Goal: Task Accomplishment & Management: Complete application form

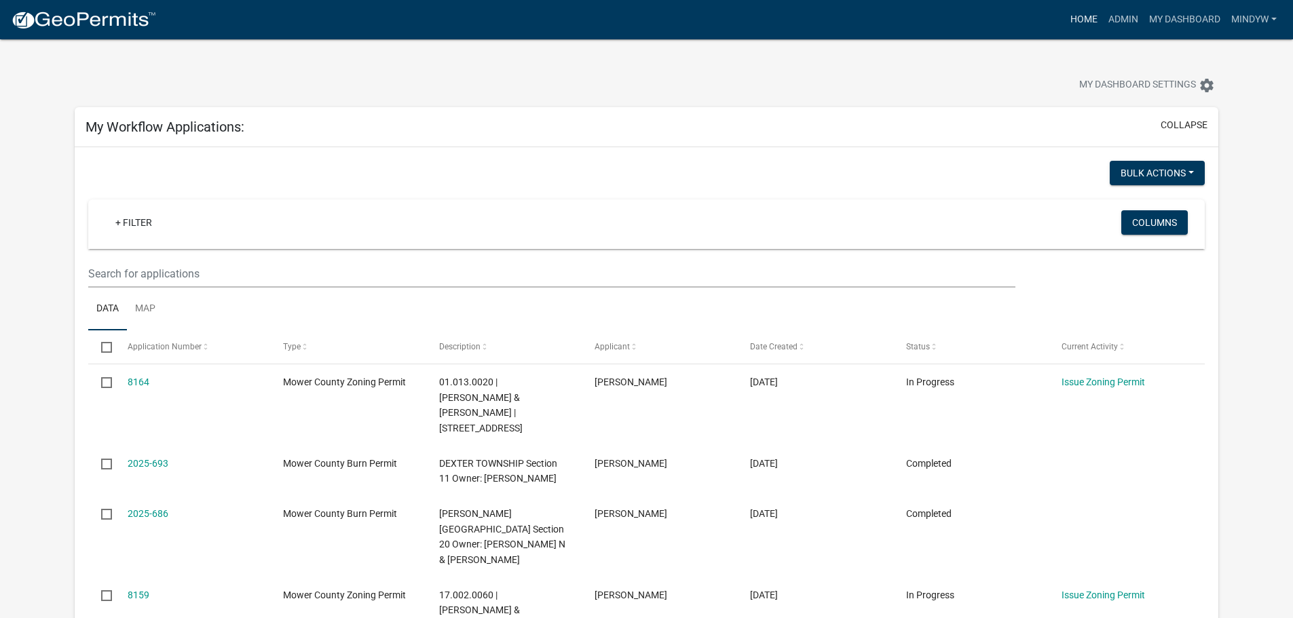
click at [1075, 15] on link "Home" at bounding box center [1084, 20] width 38 height 26
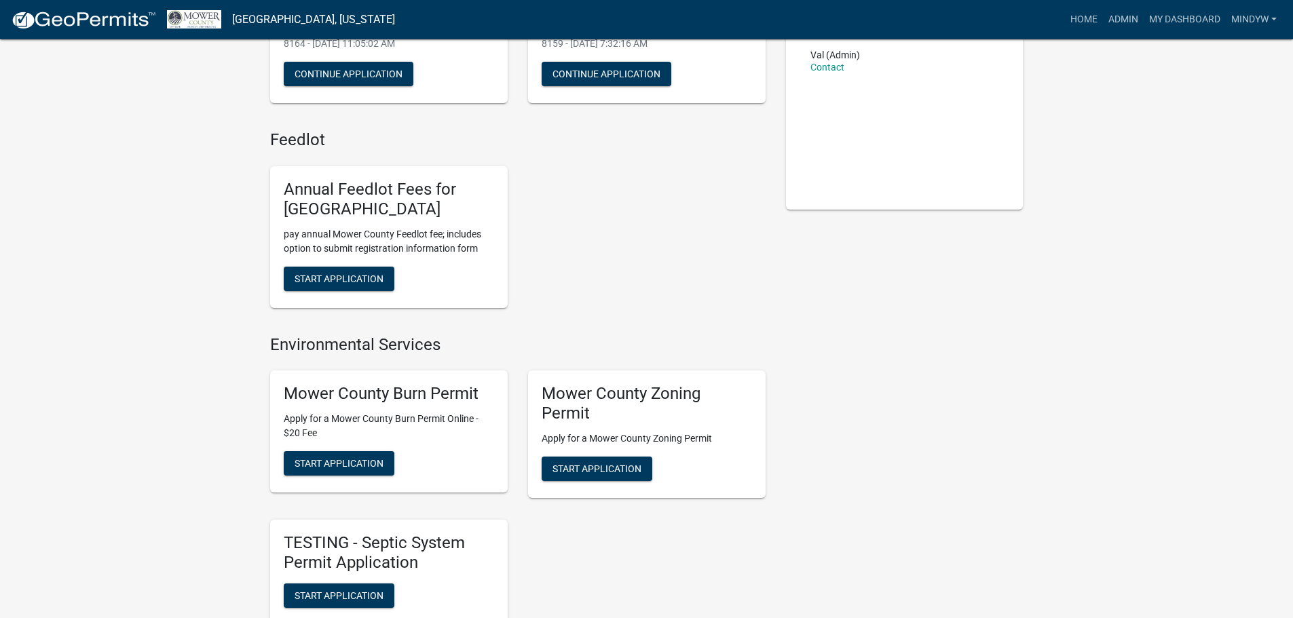
scroll to position [272, 0]
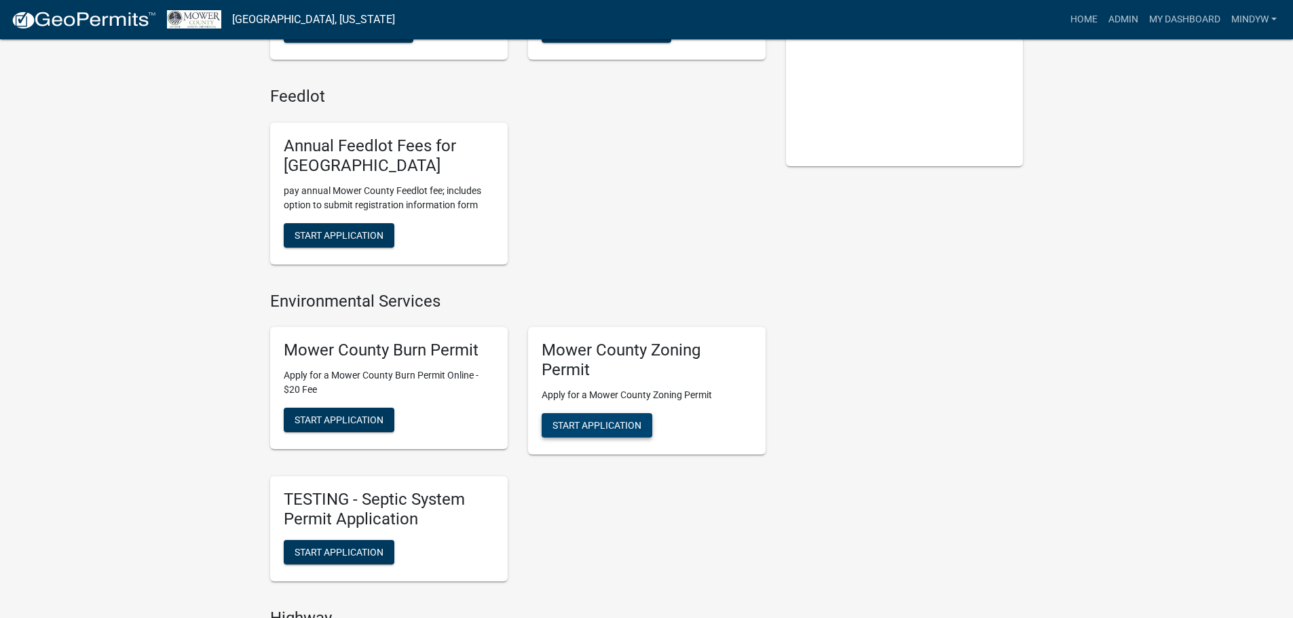
click at [615, 428] on span "Start Application" at bounding box center [597, 425] width 89 height 11
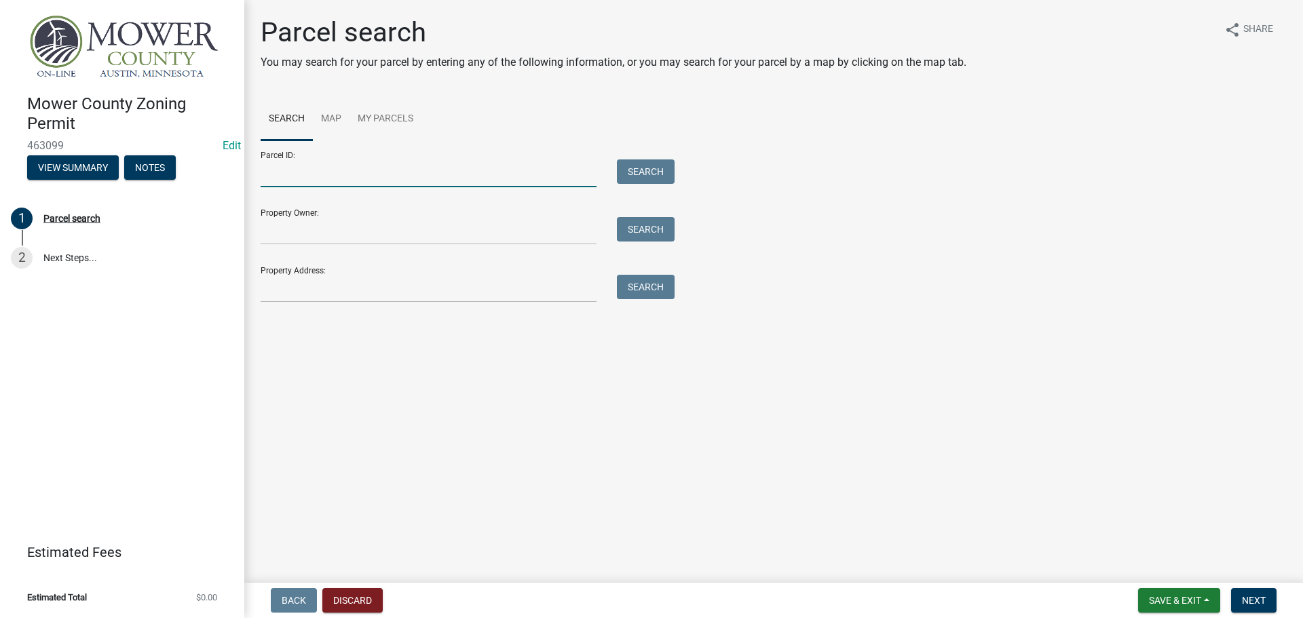
click at [296, 181] on input "Parcel ID:" at bounding box center [429, 174] width 336 height 28
click at [305, 294] on input "Property Address:" at bounding box center [429, 289] width 336 height 28
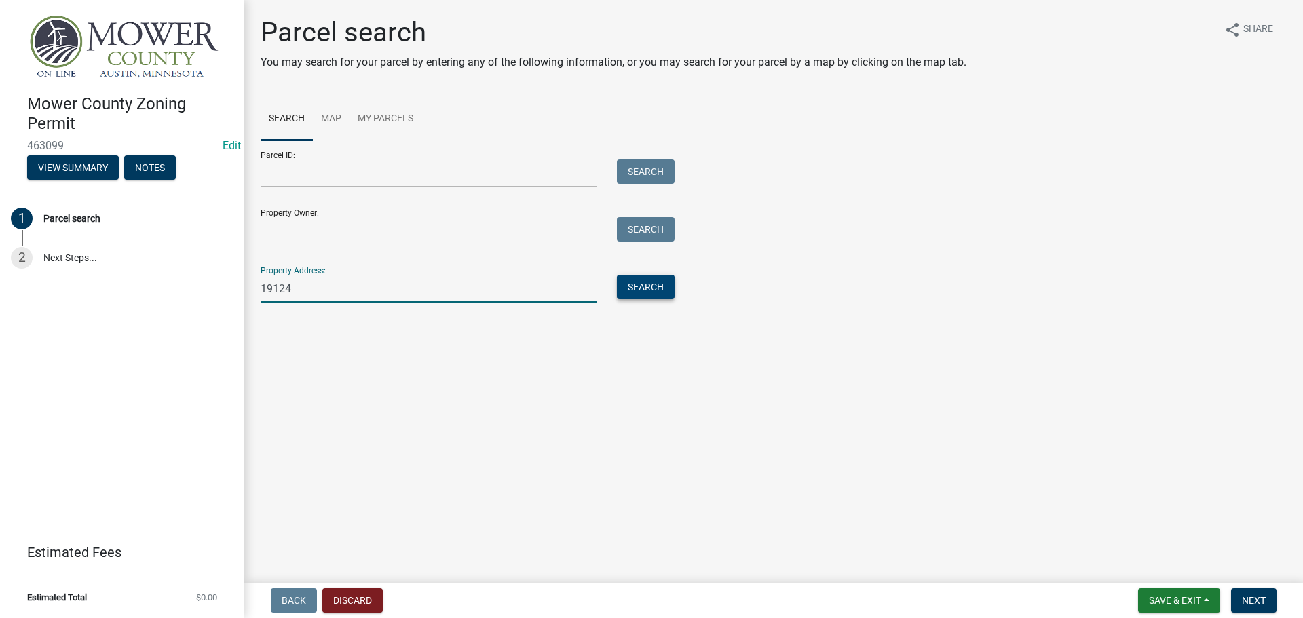
type input "19124"
click at [658, 287] on button "Search" at bounding box center [646, 287] width 58 height 24
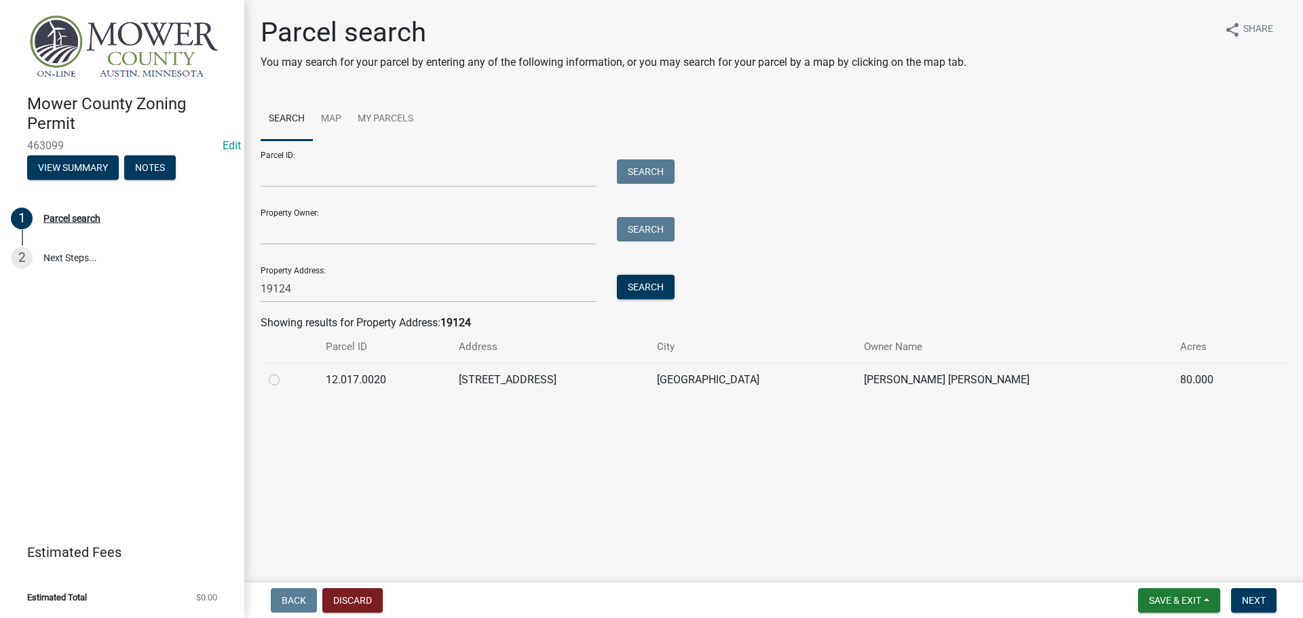
click at [285, 372] on label at bounding box center [285, 372] width 0 height 0
click at [285, 379] on input "radio" at bounding box center [289, 376] width 9 height 9
radio input "true"
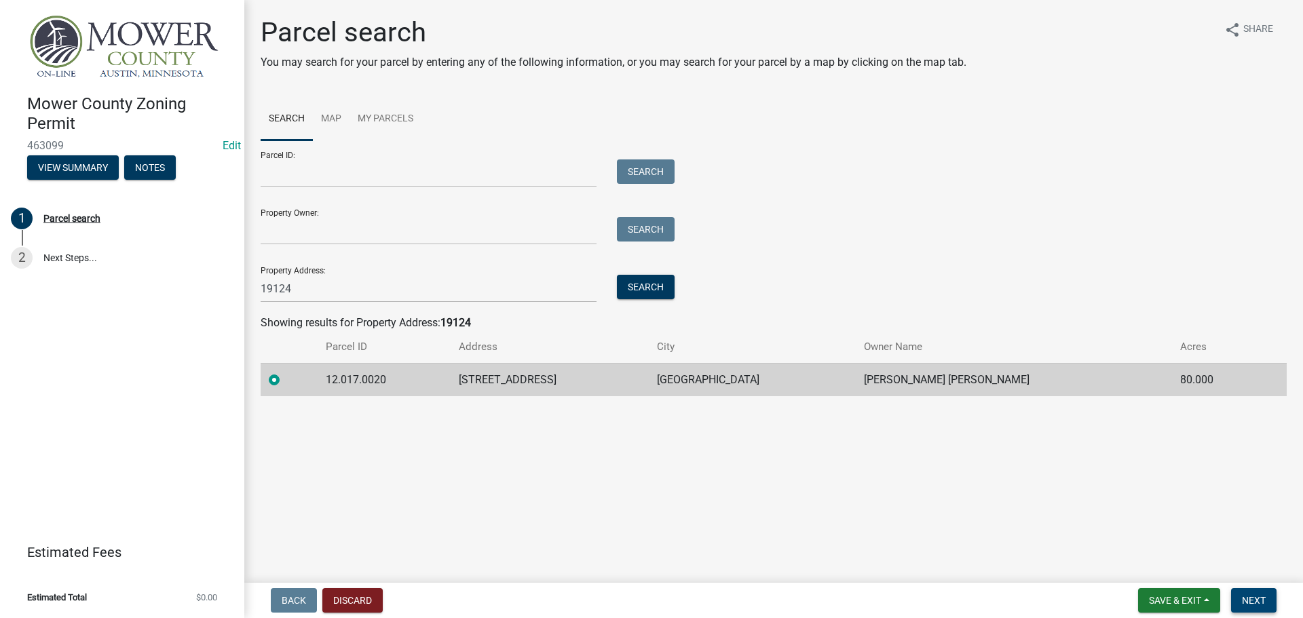
click at [1253, 597] on span "Next" at bounding box center [1254, 600] width 24 height 11
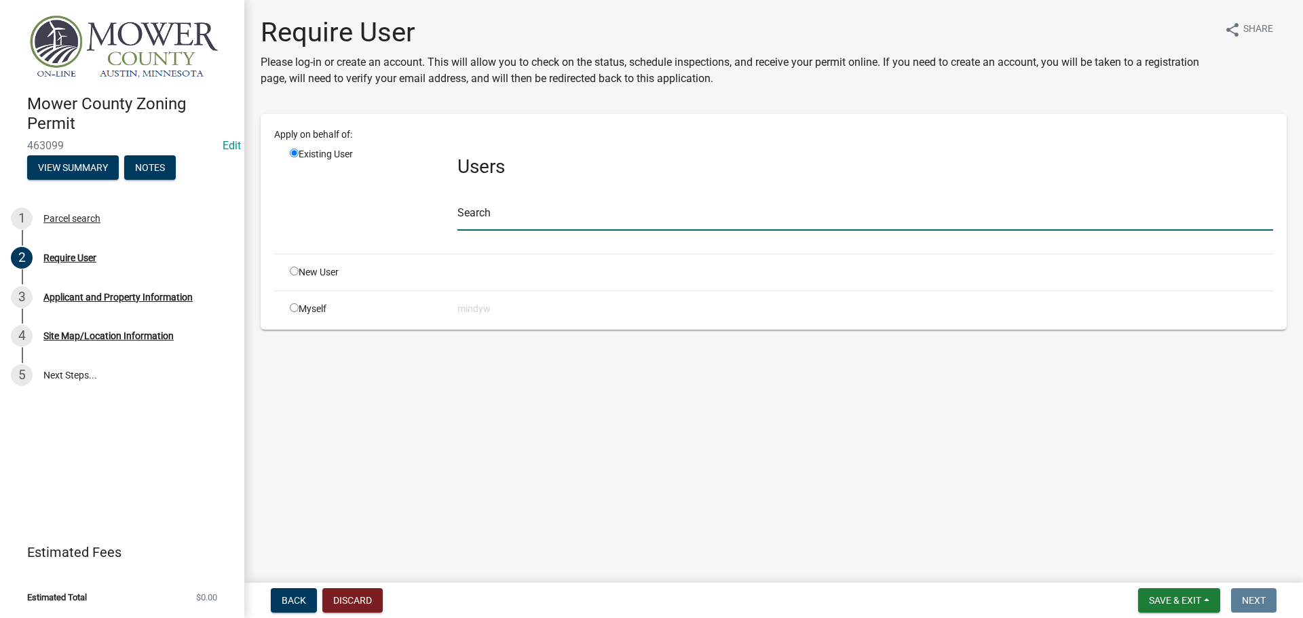
click at [491, 224] on input "text" at bounding box center [866, 217] width 816 height 28
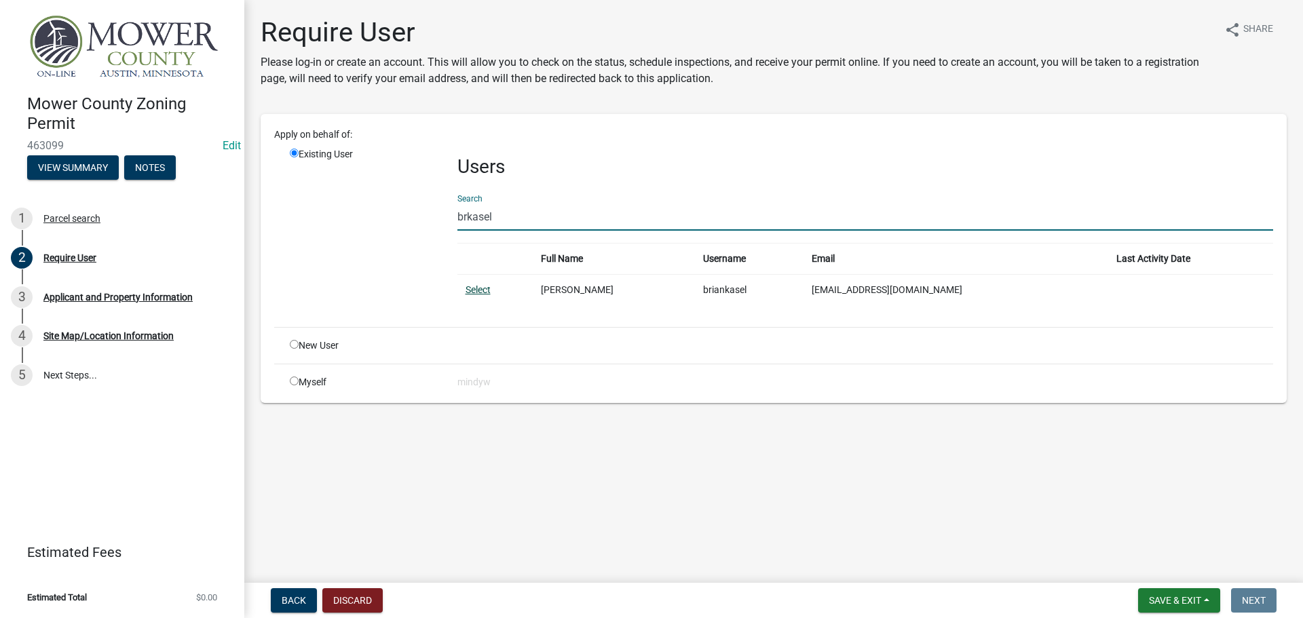
type input "brkasel"
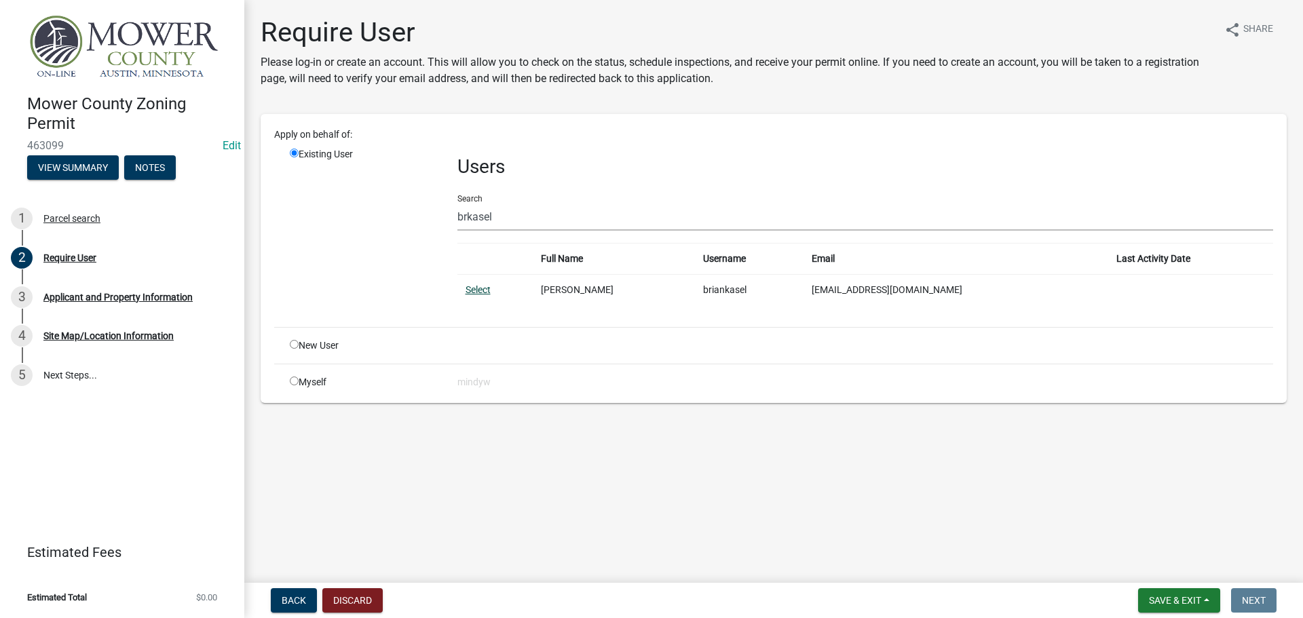
click at [479, 287] on link "Select" at bounding box center [478, 289] width 25 height 11
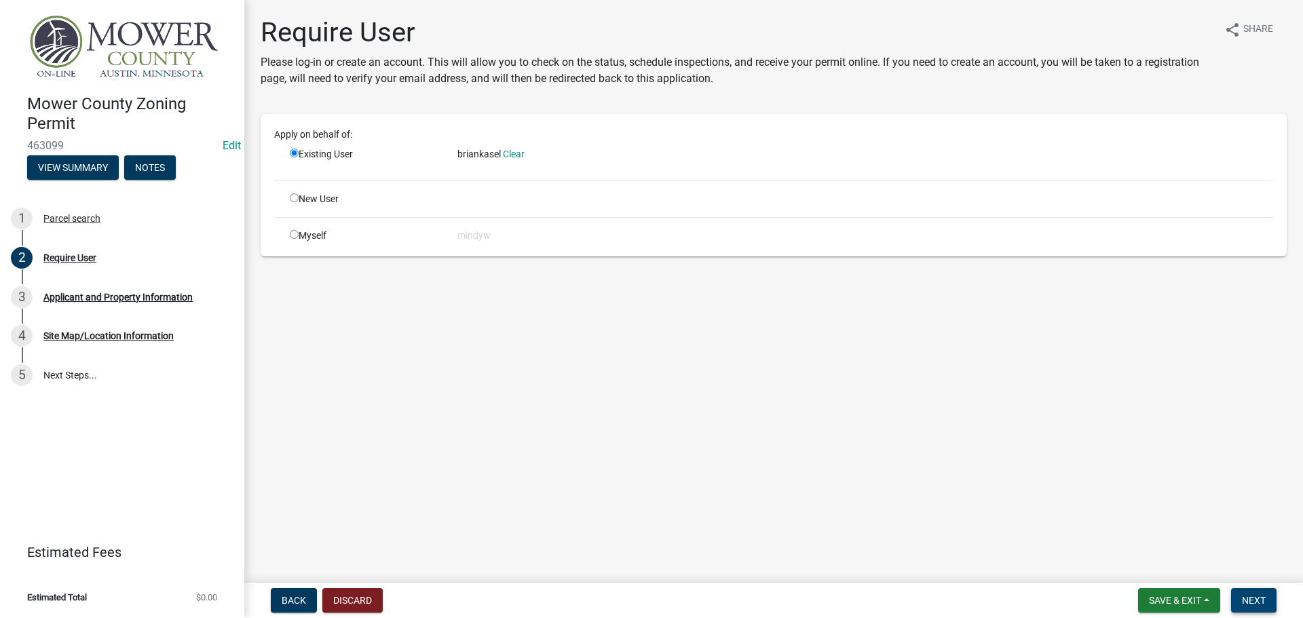
click at [1264, 597] on span "Next" at bounding box center [1254, 600] width 24 height 11
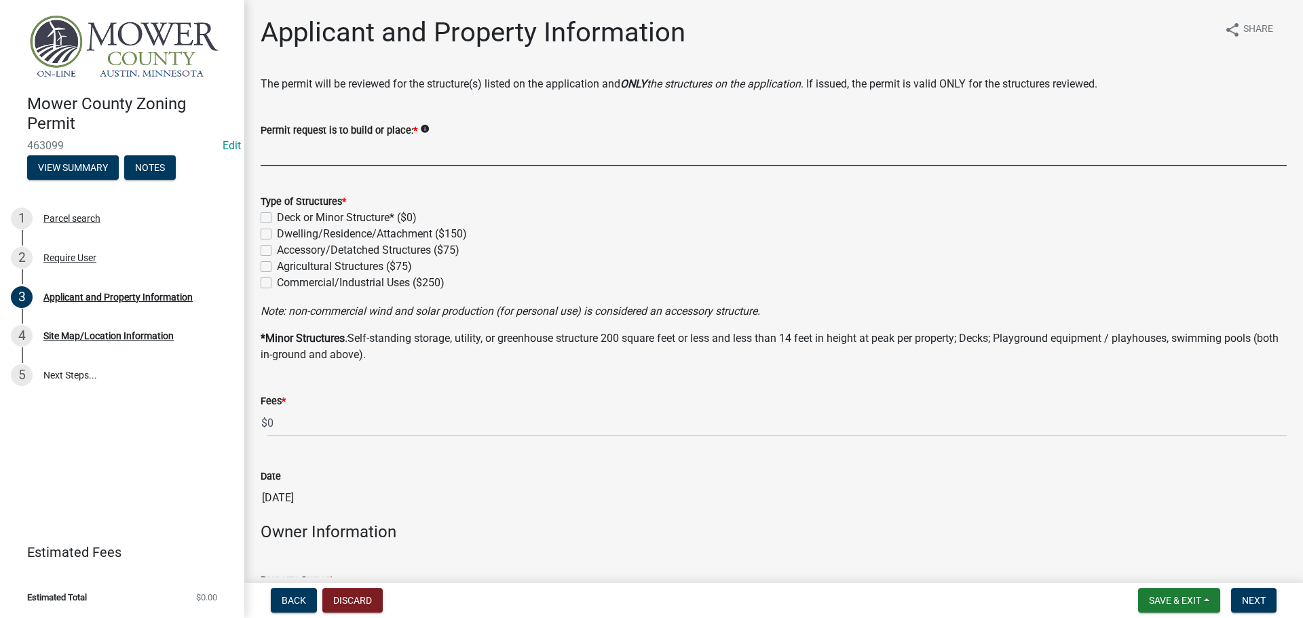
click at [289, 152] on input "Permit request is to build or place: *" at bounding box center [774, 152] width 1026 height 28
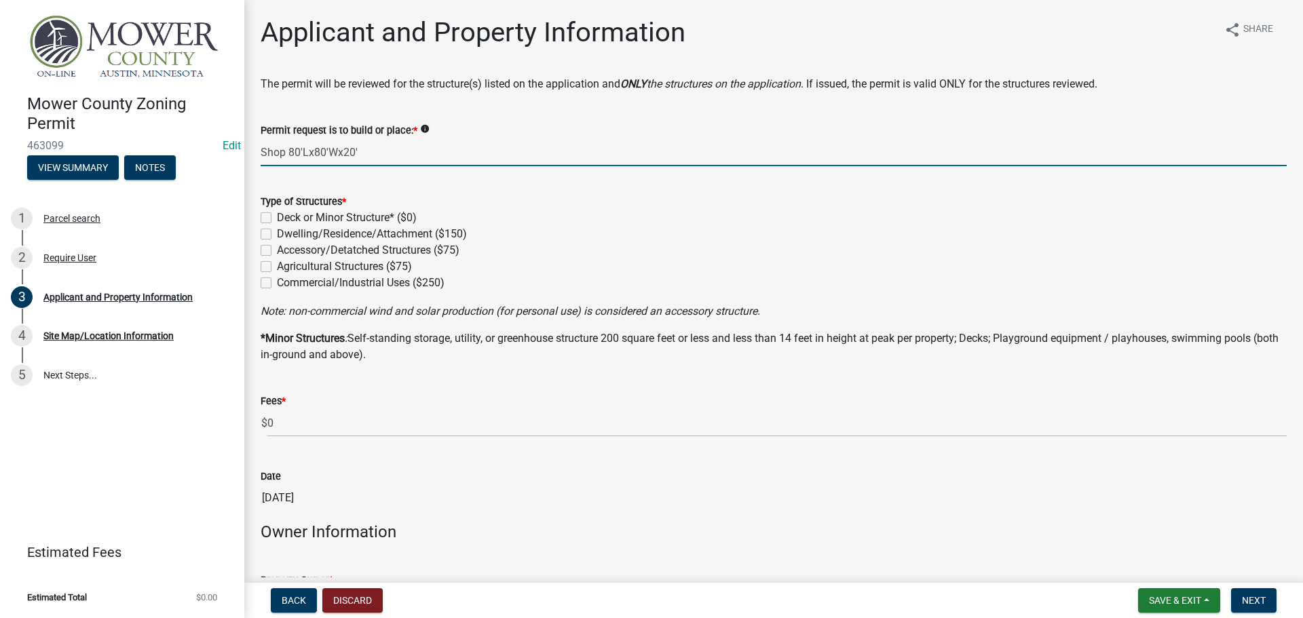
type input "Shop 80'Lx80'Wx20'"
click at [277, 265] on label "Agricultural Structures ($75)" at bounding box center [344, 267] width 135 height 16
click at [277, 265] on input "Agricultural Structures ($75)" at bounding box center [281, 263] width 9 height 9
checkbox input "true"
checkbox input "false"
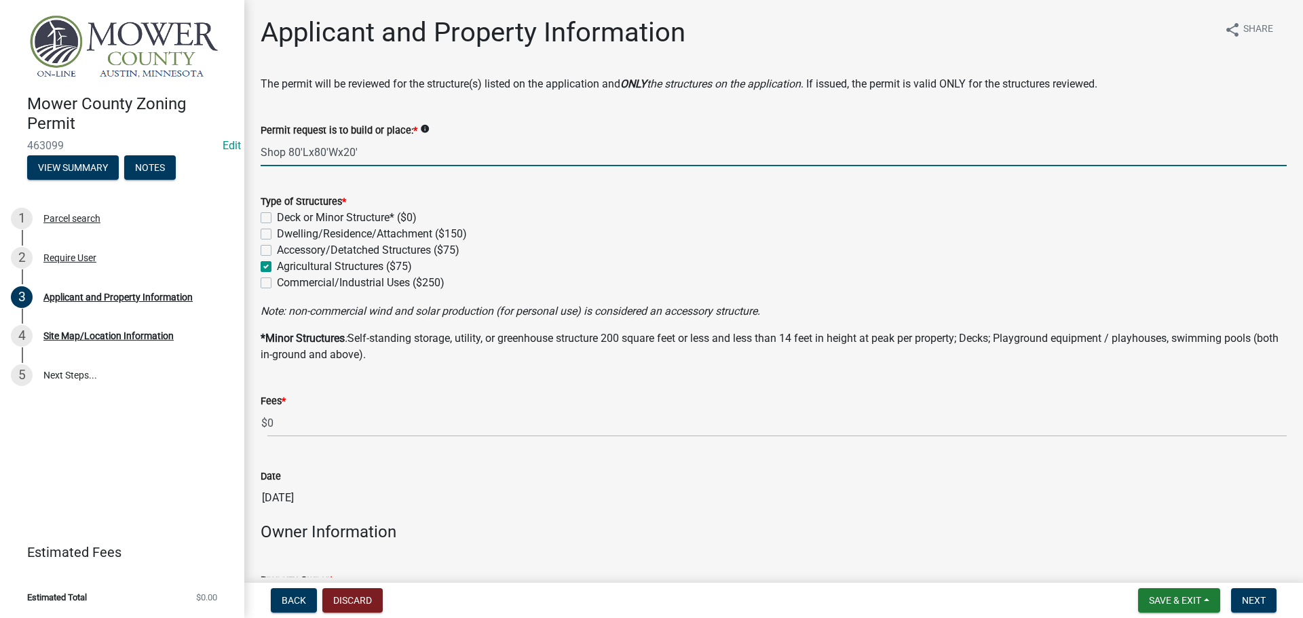
checkbox input "false"
checkbox input "true"
checkbox input "false"
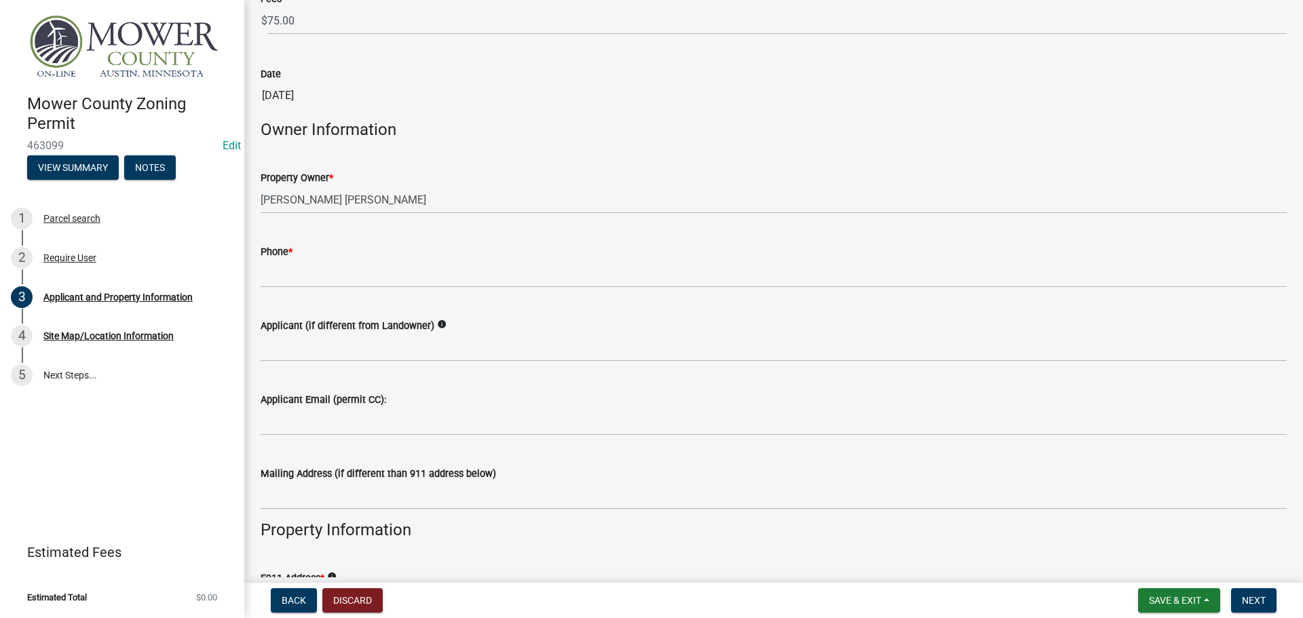
scroll to position [407, 0]
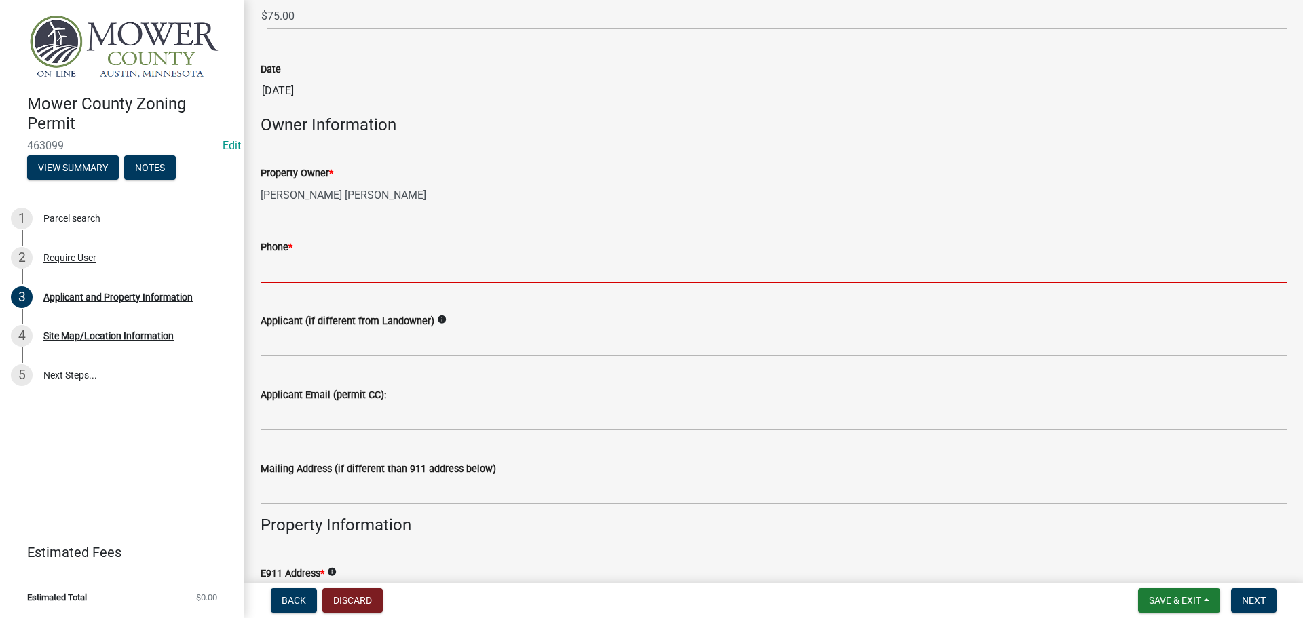
click at [324, 282] on input "Phone *" at bounding box center [774, 269] width 1026 height 28
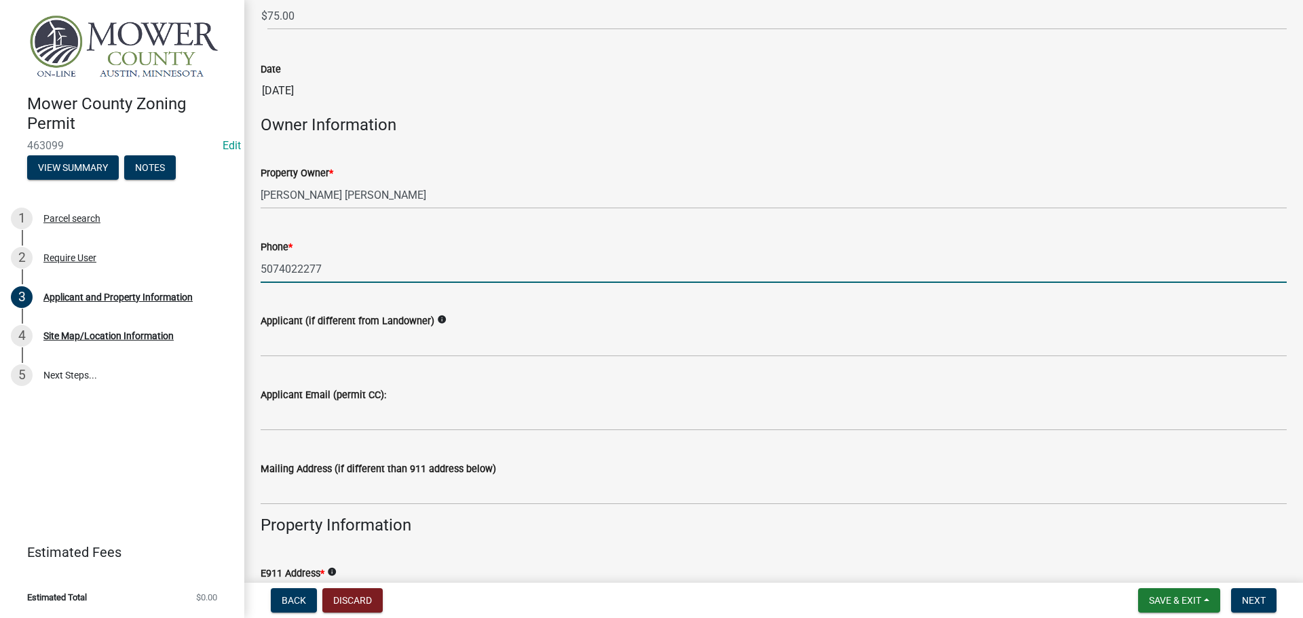
type input "5074022277"
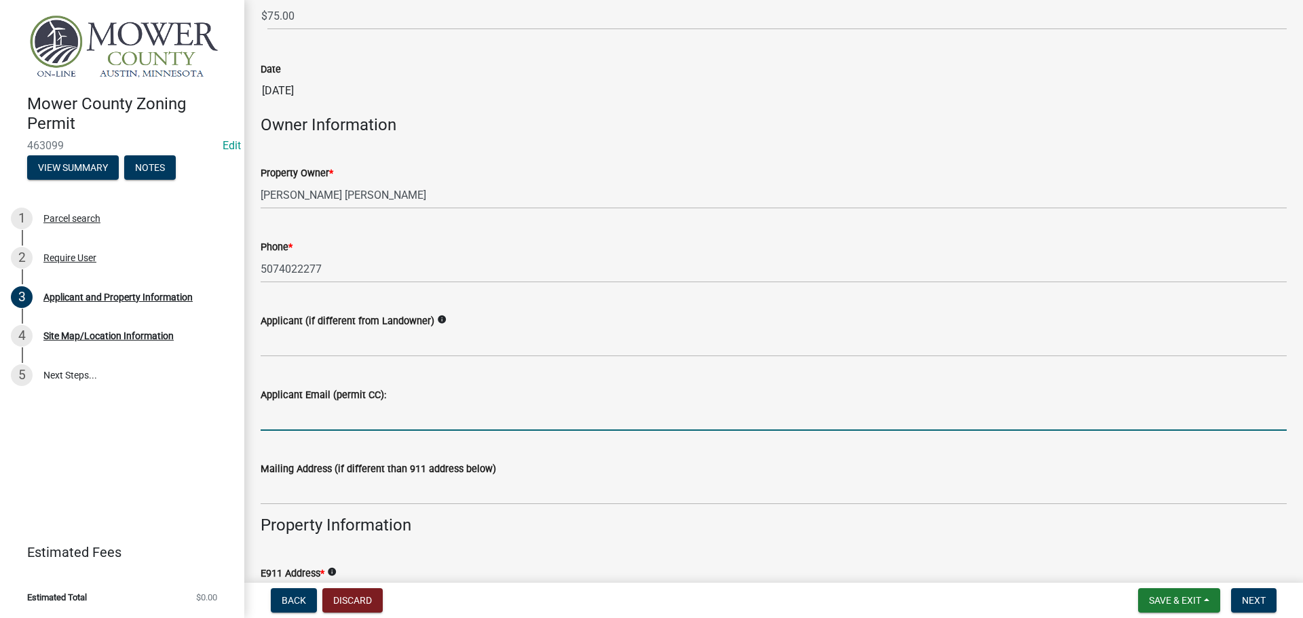
click at [350, 414] on input "Applicant Email (permit CC):" at bounding box center [774, 417] width 1026 height 28
paste input "20.004.0130"
type input "20.004.0130"
drag, startPoint x: 334, startPoint y: 417, endPoint x: 247, endPoint y: 417, distance: 86.9
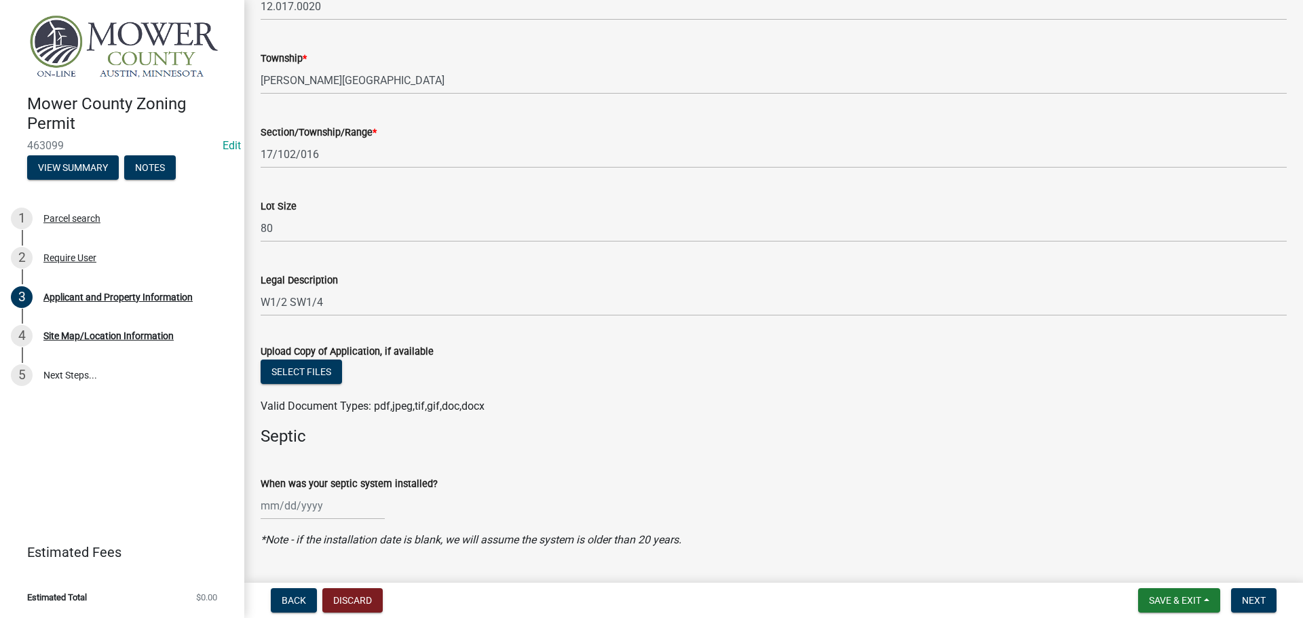
scroll to position [1358, 0]
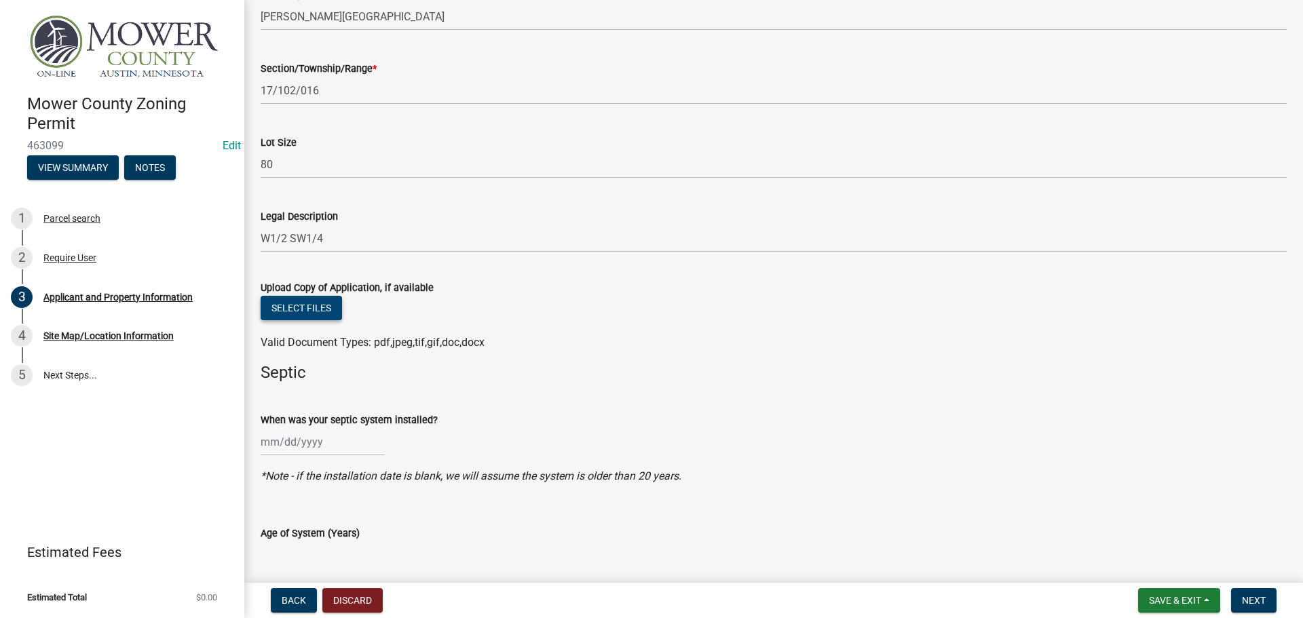
type input "[EMAIL_ADDRESS][DOMAIN_NAME]"
click at [288, 306] on button "Select files" at bounding box center [301, 308] width 81 height 24
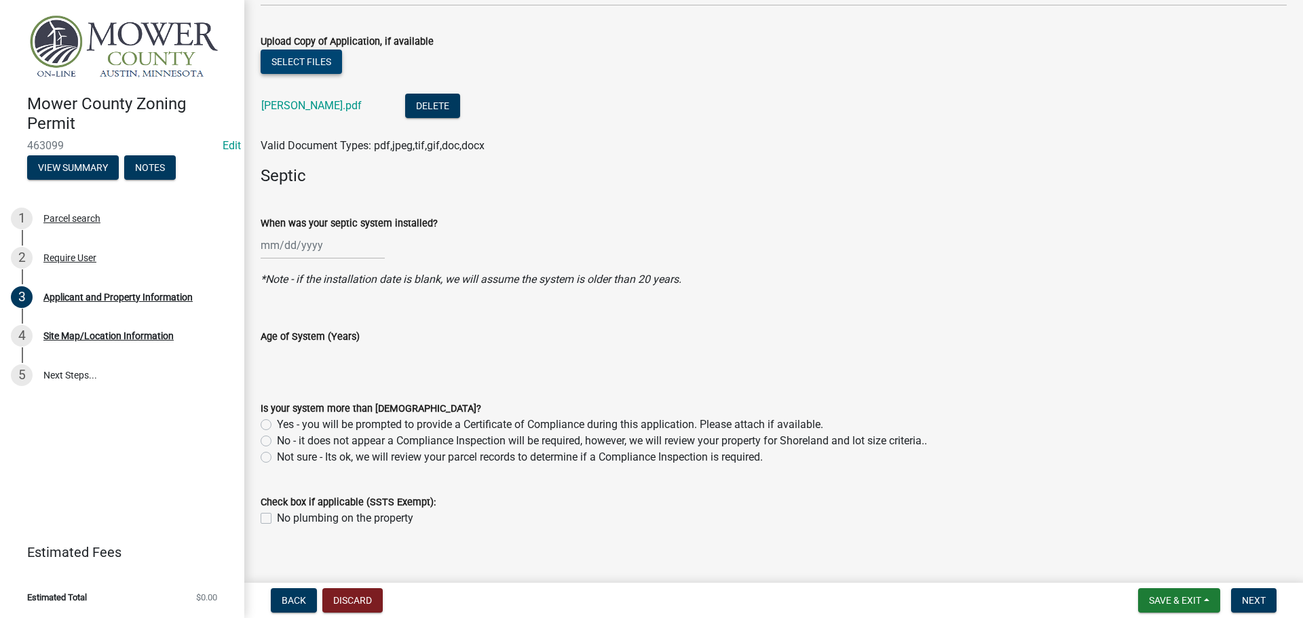
scroll to position [1618, 0]
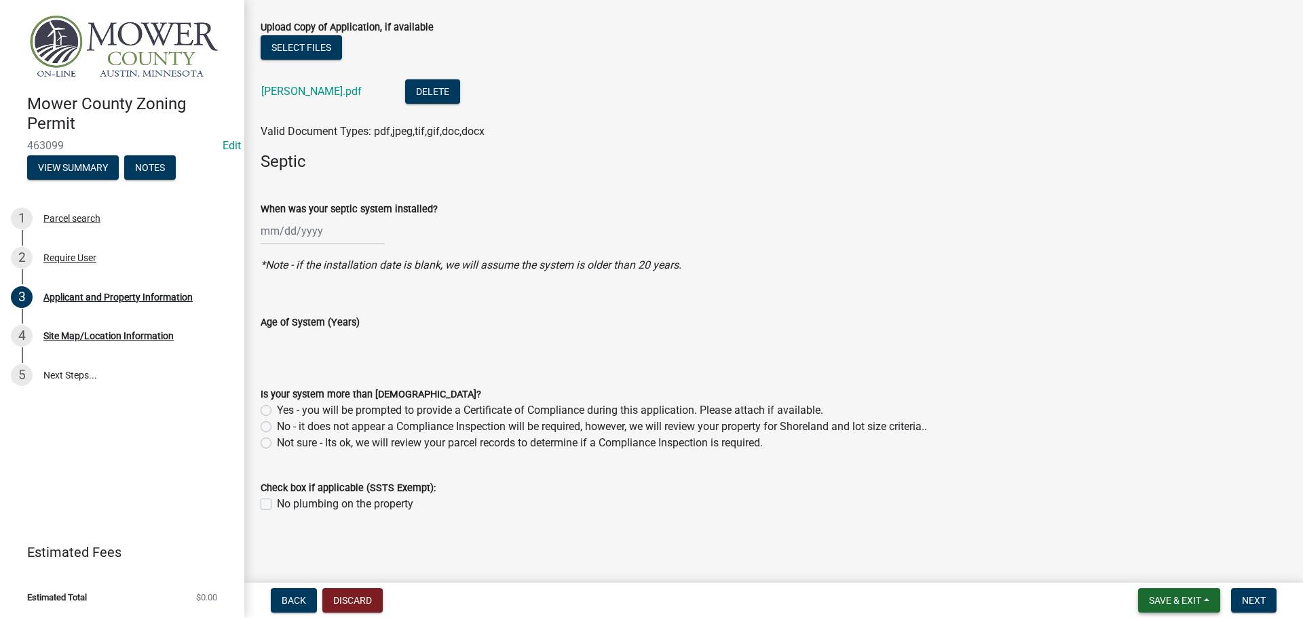
click at [1173, 598] on span "Save & Exit" at bounding box center [1175, 600] width 52 height 11
click at [1161, 563] on button "Save & Exit" at bounding box center [1166, 565] width 109 height 33
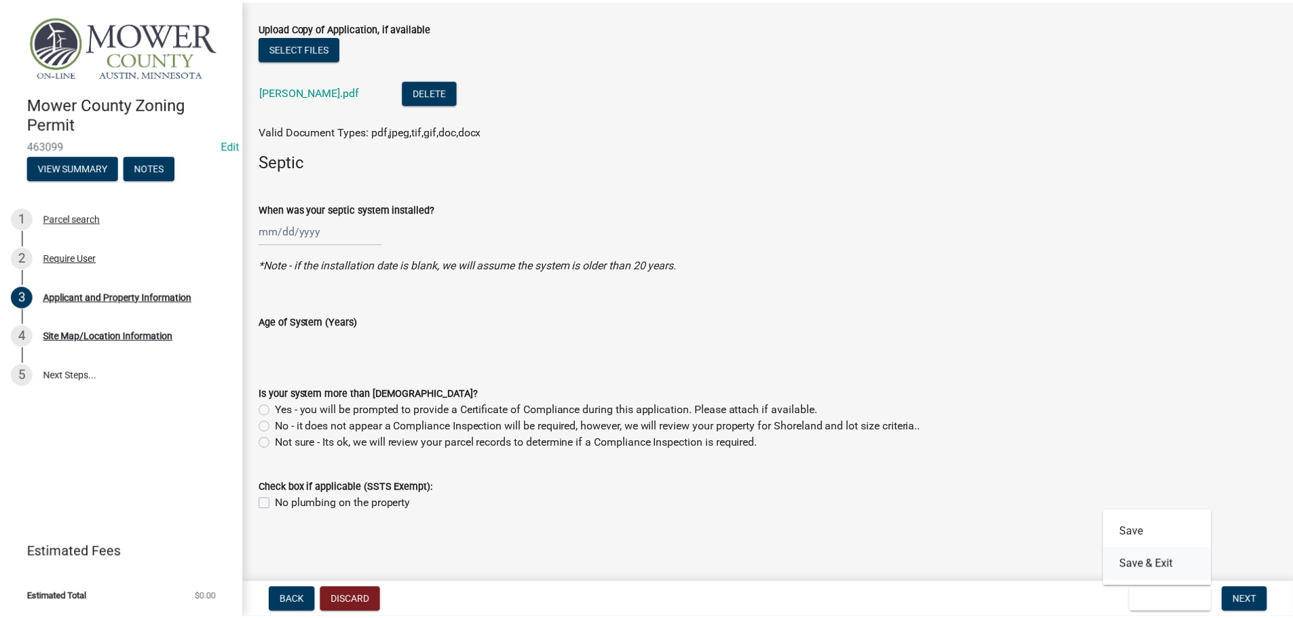
scroll to position [0, 0]
